Goal: Transaction & Acquisition: Purchase product/service

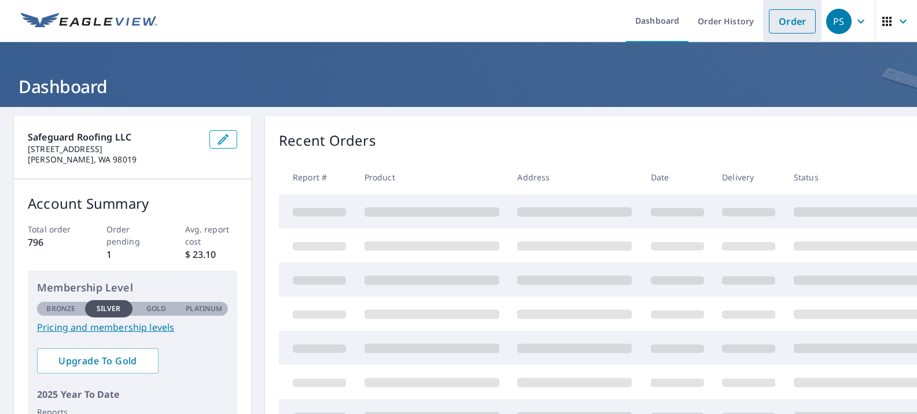
click at [786, 24] on link "Order" at bounding box center [792, 21] width 47 height 24
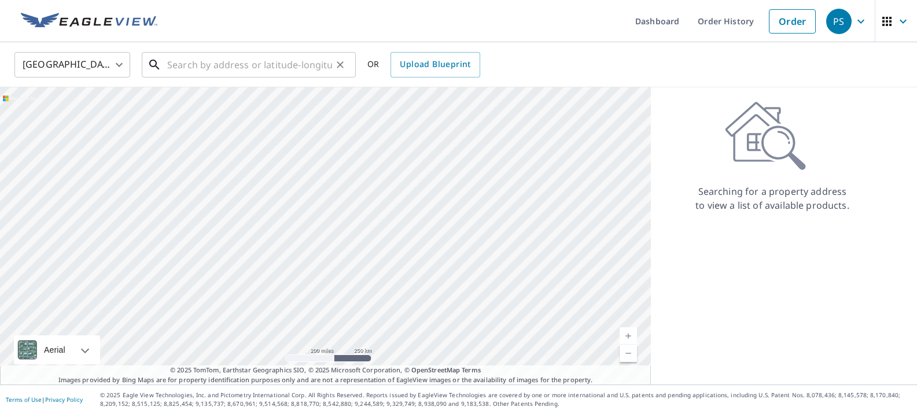
click at [202, 63] on input "text" at bounding box center [249, 65] width 165 height 32
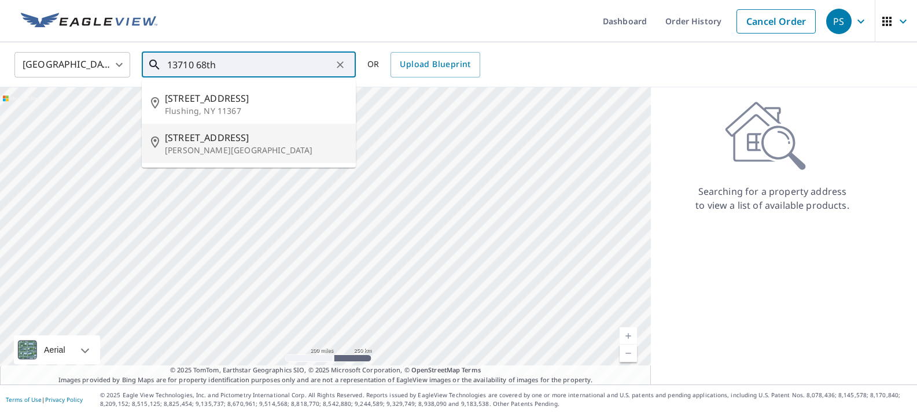
click at [201, 143] on span "[STREET_ADDRESS]" at bounding box center [256, 138] width 182 height 14
type input "[STREET_ADDRESS]"
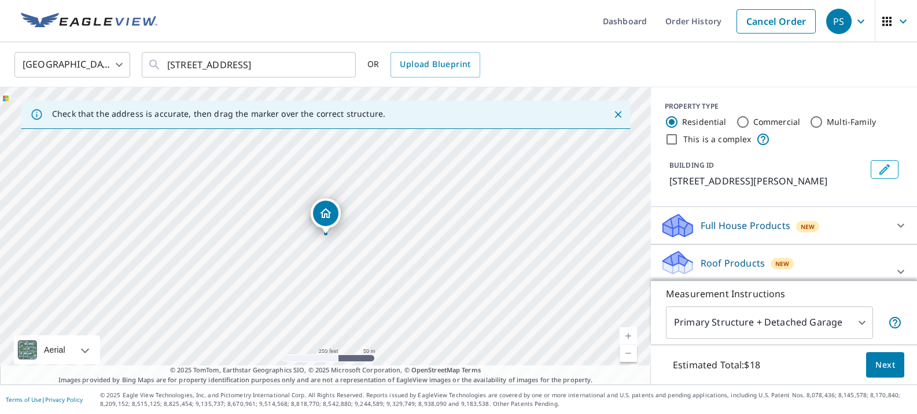
click at [625, 333] on link "Current Level 17, Zoom In" at bounding box center [627, 335] width 17 height 17
click at [625, 333] on link "Current Level 18, Zoom In" at bounding box center [627, 335] width 17 height 17
click at [625, 333] on link "Current Level 20, Zoom In Disabled" at bounding box center [627, 335] width 17 height 17
click at [862, 320] on body "PS PS Dashboard Order History Cancel Order PS [GEOGRAPHIC_DATA] [GEOGRAPHIC_DAT…" at bounding box center [458, 207] width 917 height 414
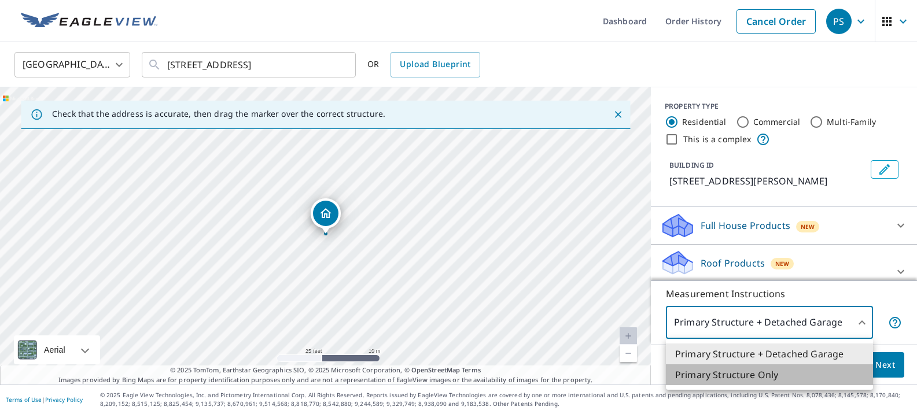
click at [784, 376] on li "Primary Structure Only" at bounding box center [769, 374] width 207 height 21
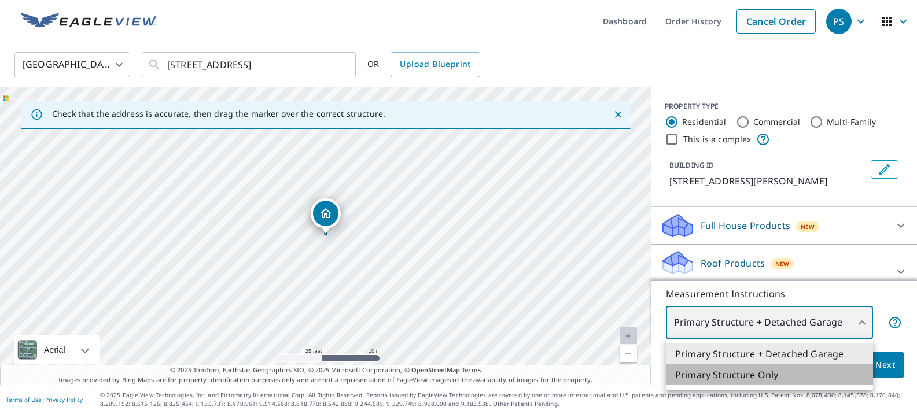
type input "2"
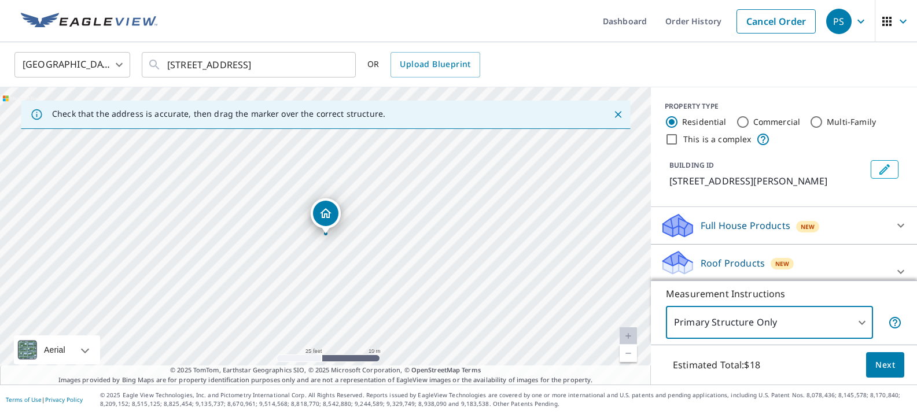
click at [887, 362] on span "Next" at bounding box center [885, 365] width 20 height 14
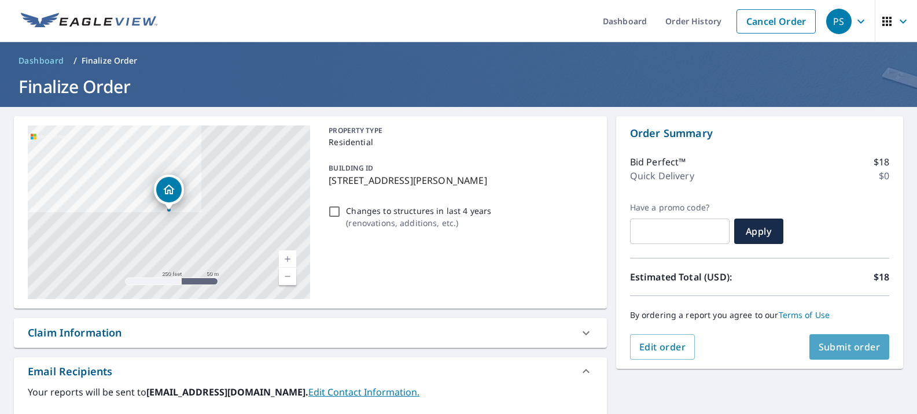
click at [860, 342] on span "Submit order" at bounding box center [849, 347] width 62 height 13
checkbox input "true"
